Goal: Navigation & Orientation: Understand site structure

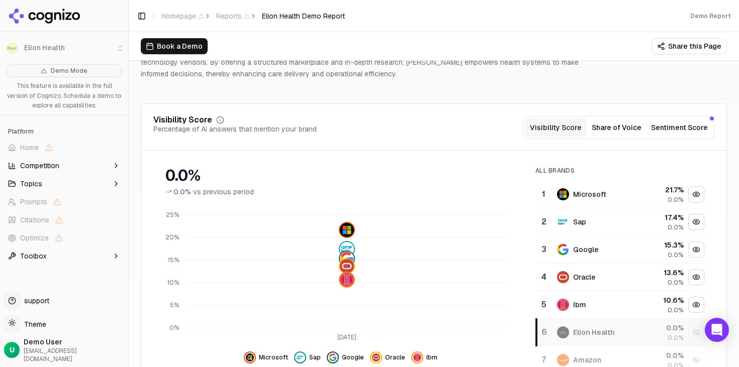
scroll to position [58, 0]
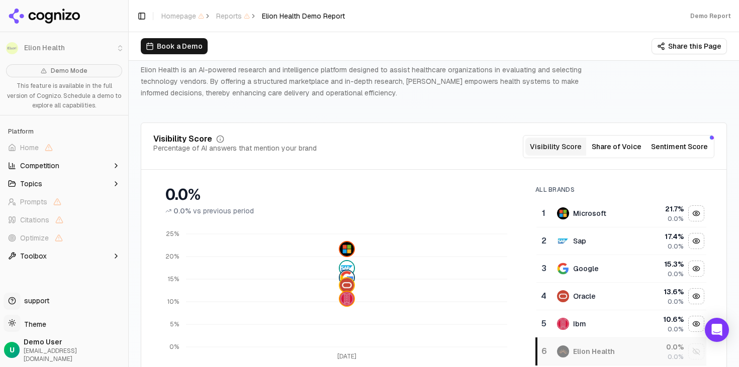
click at [632, 152] on button "Share of Voice" at bounding box center [616, 147] width 61 height 18
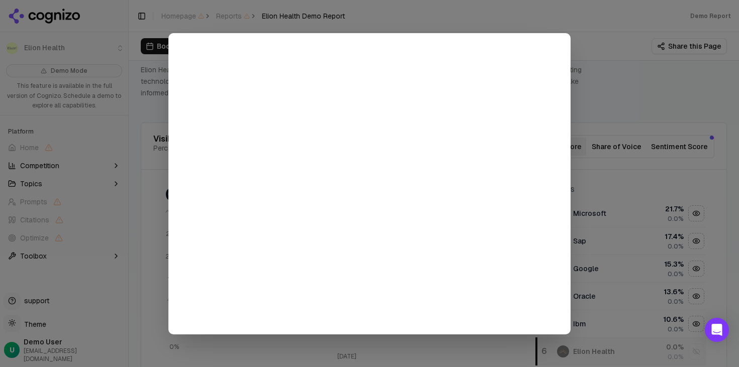
click at [608, 152] on div at bounding box center [369, 183] width 739 height 367
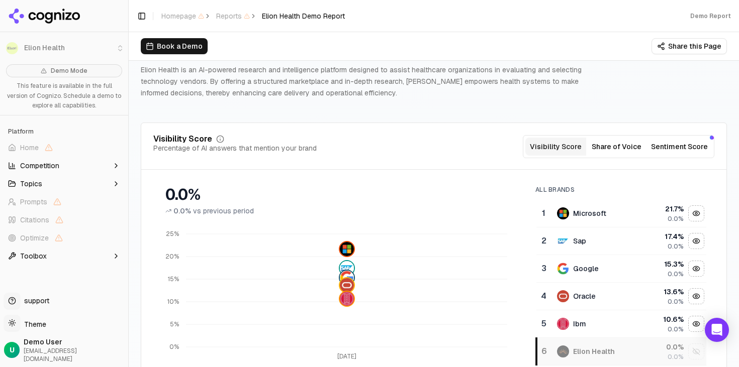
click at [683, 148] on button "Sentiment Score" at bounding box center [679, 147] width 65 height 18
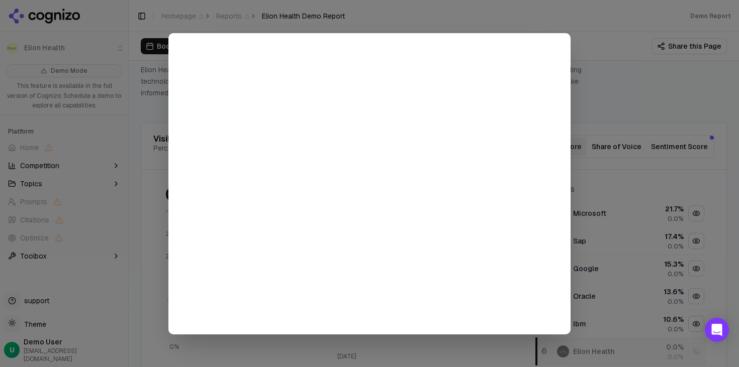
click at [616, 116] on div at bounding box center [369, 183] width 739 height 367
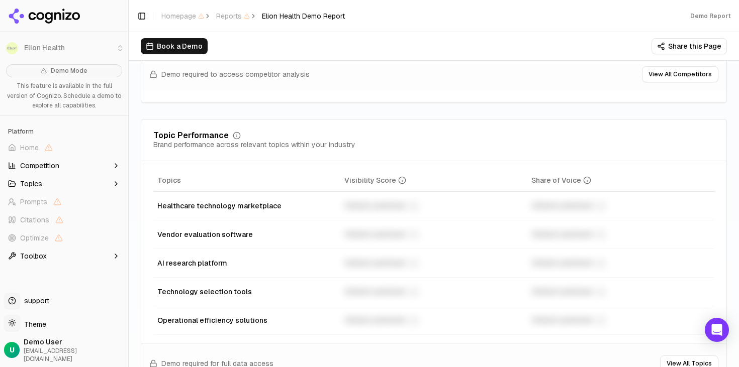
scroll to position [434, 0]
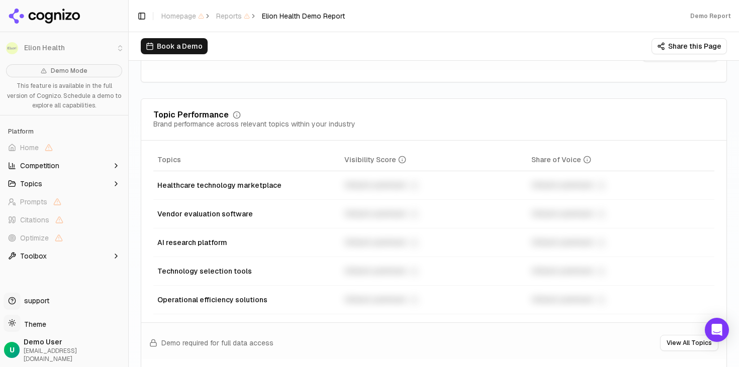
click at [78, 166] on button "Competition" at bounding box center [64, 166] width 120 height 16
click at [82, 229] on button "Topics" at bounding box center [64, 232] width 120 height 16
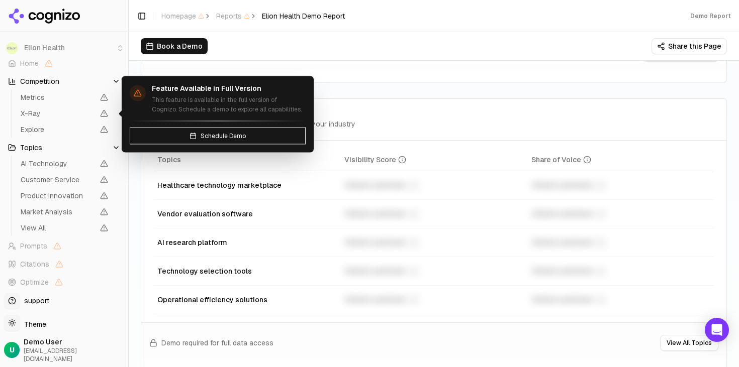
scroll to position [99, 0]
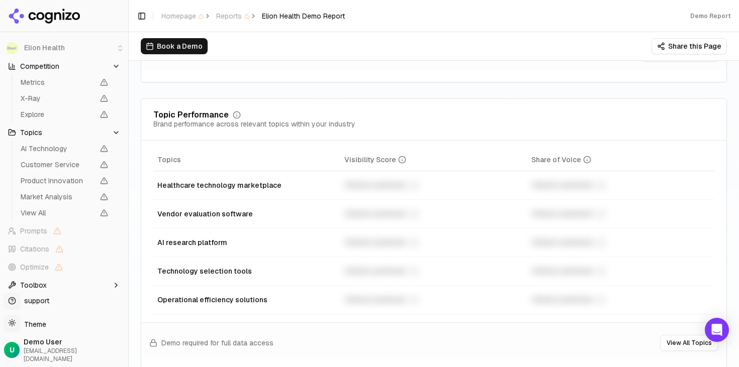
click at [78, 287] on button "Toolbox" at bounding box center [64, 285] width 120 height 16
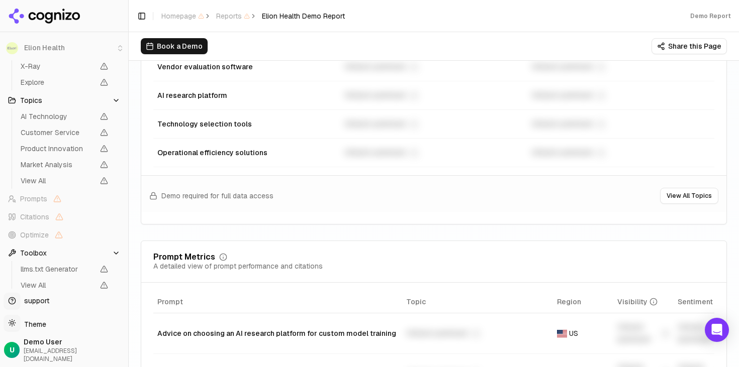
scroll to position [417, 0]
